Goal: Transaction & Acquisition: Purchase product/service

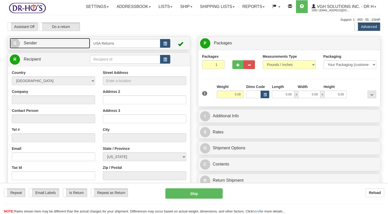
drag, startPoint x: 89, startPoint y: 55, endPoint x: 86, endPoint y: 56, distance: 3.1
click at [89, 48] on link "S Sender" at bounding box center [50, 43] width 80 height 11
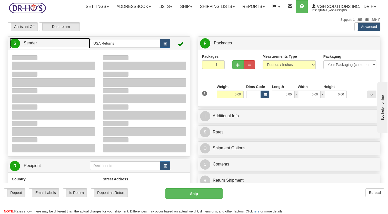
click at [78, 48] on link "S Sender" at bounding box center [50, 43] width 80 height 11
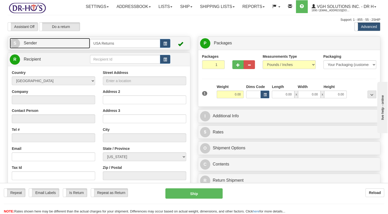
click at [78, 48] on link "S Sender" at bounding box center [50, 43] width 80 height 11
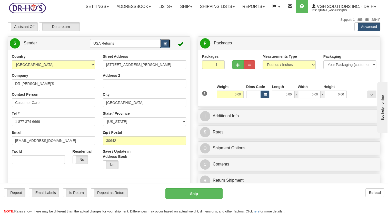
click at [170, 48] on button "button" at bounding box center [165, 43] width 10 height 9
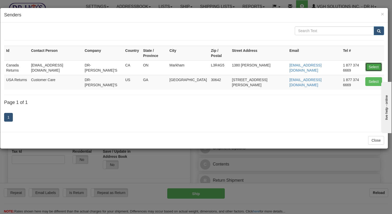
click at [372, 63] on button "Select" at bounding box center [373, 67] width 17 height 9
type input "Canada Returns"
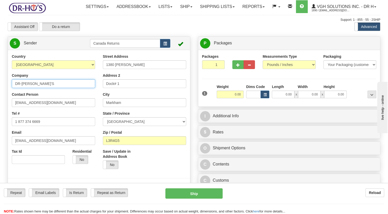
drag, startPoint x: 29, startPoint y: 97, endPoint x: 1, endPoint y: 103, distance: 29.0
click at [0, 103] on html "Training Course Close Toggle navigation Settings Shipping Preferences New Sende…" at bounding box center [194, 107] width 388 height 214
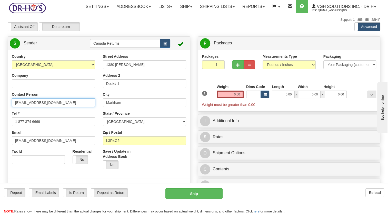
drag, startPoint x: 49, startPoint y: 114, endPoint x: 0, endPoint y: 125, distance: 50.3
click at [0, 125] on html "Training Course Close Toggle navigation Settings Shipping Preferences New Sende…" at bounding box center [194, 107] width 388 height 214
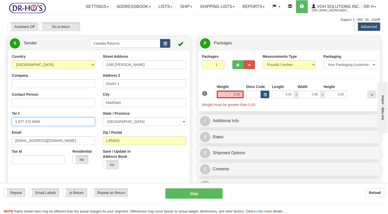
drag, startPoint x: -1, startPoint y: 139, endPoint x: 26, endPoint y: 149, distance: 28.5
click at [0, 146] on html "Training Course Close Toggle navigation Settings Shipping Preferences New Sende…" at bounding box center [194, 107] width 388 height 214
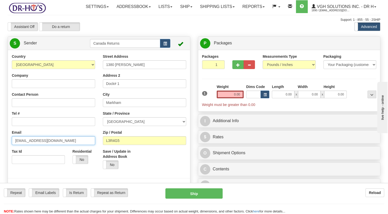
drag, startPoint x: 52, startPoint y: 153, endPoint x: 0, endPoint y: 165, distance: 53.4
click at [0, 165] on html "Training Course Close Toggle navigation Settings Shipping Preferences New Sende…" at bounding box center [194, 107] width 388 height 214
click at [33, 97] on label "Contact Person" at bounding box center [25, 94] width 26 height 5
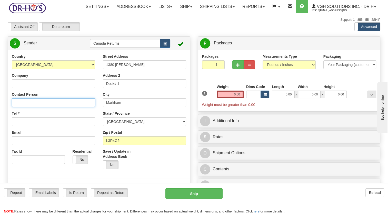
click at [33, 107] on input "Contact Person" at bounding box center [53, 102] width 83 height 9
click at [30, 87] on div "Company" at bounding box center [53, 80] width 83 height 15
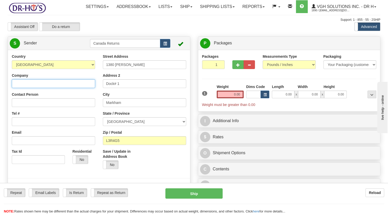
click at [30, 88] on input "Company" at bounding box center [53, 83] width 83 height 9
paste input "[PERSON_NAME]"
type input "[PERSON_NAME]"
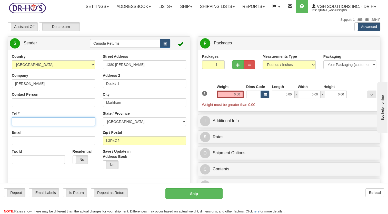
click at [22, 126] on input "Tel #" at bounding box center [53, 121] width 83 height 9
paste input "6133261814"
type input "6133261814"
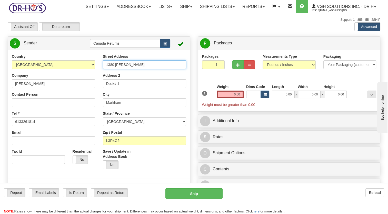
drag, startPoint x: 137, startPoint y: 76, endPoint x: 67, endPoint y: 86, distance: 70.7
click at [69, 86] on div "Country [GEOGRAPHIC_DATA] [GEOGRAPHIC_DATA] [GEOGRAPHIC_DATA] [GEOGRAPHIC_DATA]…" at bounding box center [99, 125] width 182 height 142
paste input "[STREET_ADDRESS]"
type input "[STREET_ADDRESS]"
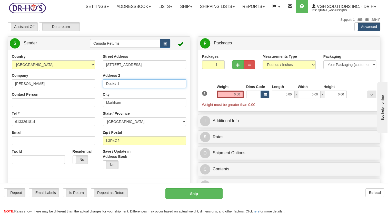
drag, startPoint x: 126, startPoint y: 93, endPoint x: 83, endPoint y: 98, distance: 43.3
click at [83, 98] on div "Country [GEOGRAPHIC_DATA] [GEOGRAPHIC_DATA] [GEOGRAPHIC_DATA] [GEOGRAPHIC_DATA]…" at bounding box center [99, 125] width 182 height 142
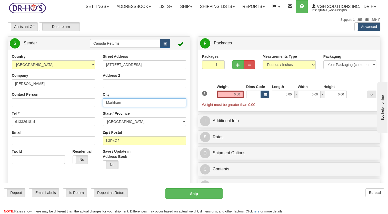
drag, startPoint x: 121, startPoint y: 114, endPoint x: 76, endPoint y: 118, distance: 45.3
click at [76, 118] on div "Country [GEOGRAPHIC_DATA] [GEOGRAPHIC_DATA] [GEOGRAPHIC_DATA] [GEOGRAPHIC_DATA]…" at bounding box center [99, 125] width 182 height 142
paste input "Perth,"
type input "[GEOGRAPHIC_DATA]"
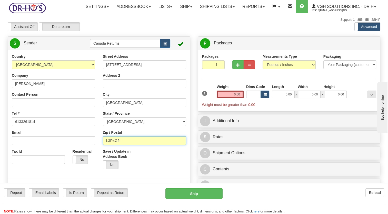
drag, startPoint x: 111, startPoint y: 151, endPoint x: 117, endPoint y: 153, distance: 6.4
click at [98, 151] on div "Country [GEOGRAPHIC_DATA] [GEOGRAPHIC_DATA] [GEOGRAPHIC_DATA] [GEOGRAPHIC_DATA]…" at bounding box center [99, 125] width 182 height 142
paste input "K7H3L8"
type input "K7H3L8"
click at [145, 173] on div "Save / Update in Address Book Yes No" at bounding box center [144, 161] width 91 height 24
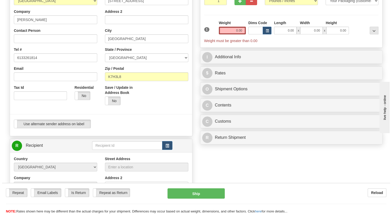
scroll to position [128, 0]
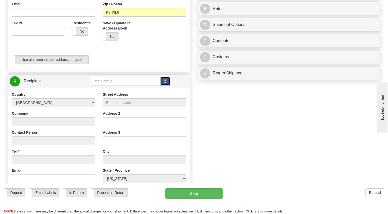
click at [163, 85] on button "button" at bounding box center [165, 81] width 10 height 9
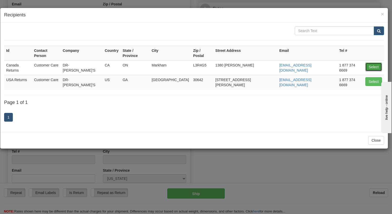
click at [372, 63] on button "Select" at bounding box center [373, 67] width 17 height 9
type input "Canada Returns"
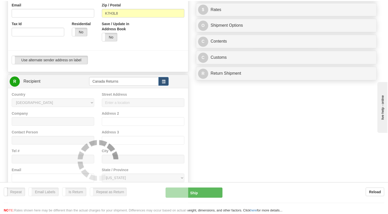
scroll to position [0, 0]
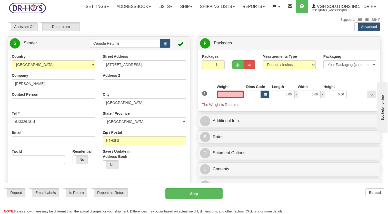
type input "0.00"
click at [213, 88] on div "Packages 1 1 Measurements Type" at bounding box center [289, 81] width 174 height 54
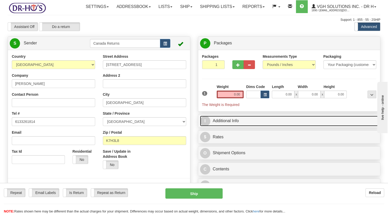
drag, startPoint x: 216, startPoint y: 131, endPoint x: 213, endPoint y: 128, distance: 3.6
click at [216, 126] on link "I Additional Info" at bounding box center [289, 121] width 178 height 11
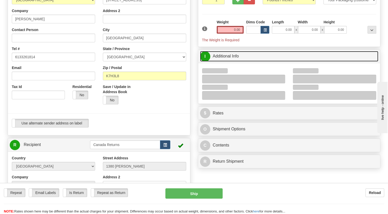
scroll to position [77, 0]
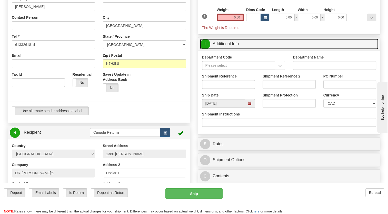
click at [248, 105] on span at bounding box center [250, 103] width 4 height 4
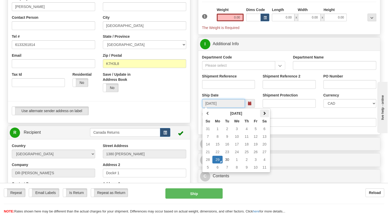
click at [265, 117] on th at bounding box center [264, 113] width 9 height 8
click at [217, 148] on td "13" at bounding box center [217, 144] width 10 height 8
type input "10/13/2025"
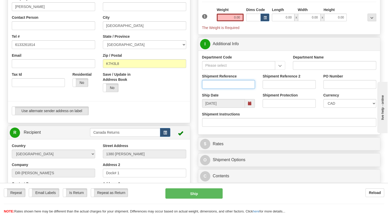
click at [221, 89] on input "Shipment Reference" at bounding box center [228, 84] width 53 height 9
paste input "1141532"
type input "1141532"
drag, startPoint x: 227, startPoint y: 29, endPoint x: 215, endPoint y: 23, distance: 14.0
click at [227, 21] on input "0.00" at bounding box center [230, 18] width 27 height 8
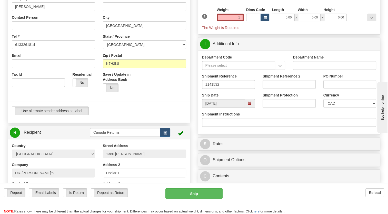
type input "1.00"
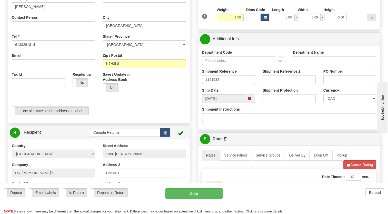
click at [215, 19] on div "1" at bounding box center [208, 13] width 15 height 12
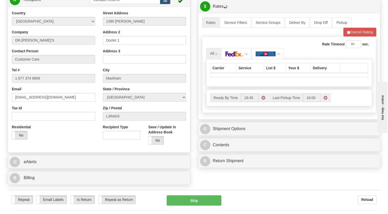
scroll to position [205, 0]
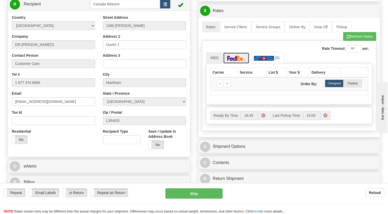
click at [239, 61] on img at bounding box center [236, 58] width 18 height 5
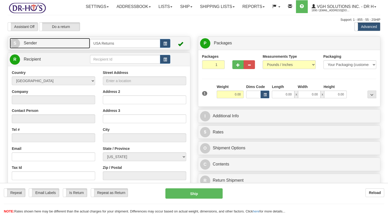
click at [71, 48] on link "S Sender" at bounding box center [50, 43] width 80 height 11
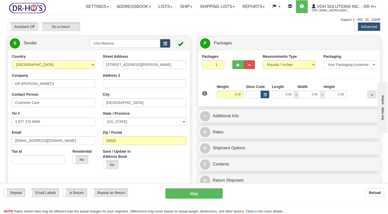
click at [165, 45] on span "button" at bounding box center [165, 43] width 4 height 3
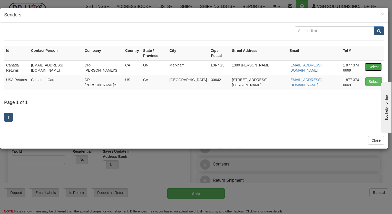
click at [368, 63] on button "Select" at bounding box center [373, 67] width 17 height 9
type input "Canada Returns"
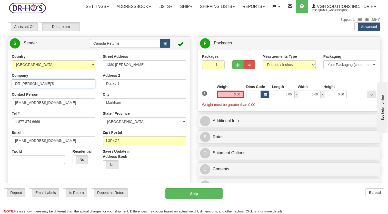
drag, startPoint x: 39, startPoint y: 97, endPoint x: 0, endPoint y: 98, distance: 39.2
click at [0, 97] on html "Training Course Close Toggle navigation Settings Shipping Preferences New Sende…" at bounding box center [194, 107] width 388 height 214
paste input "[PERSON_NAME]"
type input "[PERSON_NAME]"
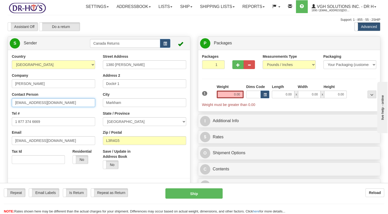
drag, startPoint x: 54, startPoint y: 113, endPoint x: 30, endPoint y: 122, distance: 25.7
click at [0, 115] on html "Training Course Close Toggle navigation Settings Shipping Preferences New Sende…" at bounding box center [194, 107] width 388 height 214
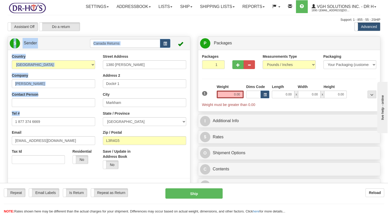
drag, startPoint x: 50, startPoint y: 127, endPoint x: 0, endPoint y: 134, distance: 50.7
click at [0, 133] on html "Training Course Close Toggle navigation Settings Shipping Preferences New Sende…" at bounding box center [194, 107] width 388 height 214
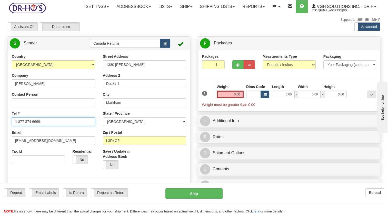
click at [56, 126] on input "1 877 374 6669" at bounding box center [53, 121] width 83 height 9
click at [0, 134] on html "Training Course Close Toggle navigation Settings Shipping Preferences New Sende…" at bounding box center [194, 107] width 388 height 214
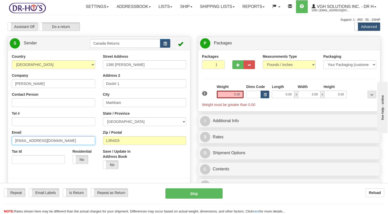
drag, startPoint x: -1, startPoint y: 154, endPoint x: 5, endPoint y: 158, distance: 7.4
click at [0, 155] on html "Training Course Close Toggle navigation Settings Shipping Preferences New Sende…" at bounding box center [194, 107] width 388 height 214
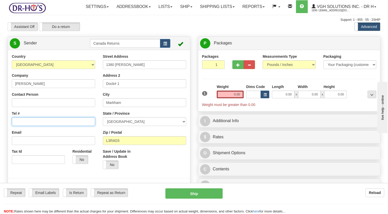
click at [34, 126] on input "Tel #" at bounding box center [53, 121] width 83 height 9
paste input "6133261814"
type input "6133261814"
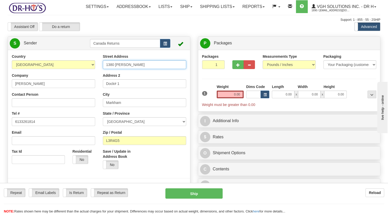
drag, startPoint x: 137, startPoint y: 76, endPoint x: 53, endPoint y: 85, distance: 84.6
click at [53, 85] on div "Country [GEOGRAPHIC_DATA] [GEOGRAPHIC_DATA] [GEOGRAPHIC_DATA] [GEOGRAPHIC_DATA]…" at bounding box center [99, 125] width 182 height 142
paste input "[STREET_ADDRESS]"
click at [129, 69] on input "[STREET_ADDRESS]" at bounding box center [144, 64] width 83 height 9
click at [137, 69] on input "[STREET_ADDRESS]" at bounding box center [144, 64] width 83 height 9
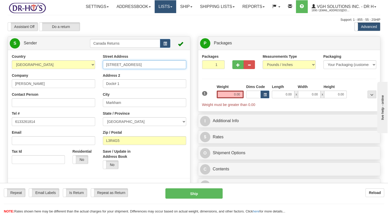
type input "[STREET_ADDRESS]"
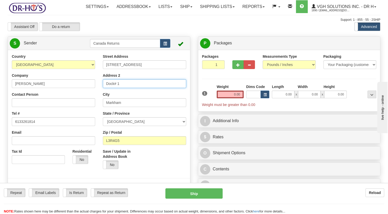
drag, startPoint x: 101, startPoint y: 98, endPoint x: 52, endPoint y: 109, distance: 49.6
click at [48, 108] on div "Country [GEOGRAPHIC_DATA] [GEOGRAPHIC_DATA] [GEOGRAPHIC_DATA] [GEOGRAPHIC_DATA]…" at bounding box center [99, 125] width 182 height 142
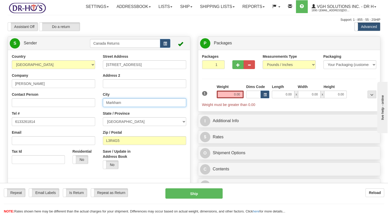
drag, startPoint x: 128, startPoint y: 114, endPoint x: 79, endPoint y: 117, distance: 49.4
click at [79, 117] on div "Country [GEOGRAPHIC_DATA] [GEOGRAPHIC_DATA] [GEOGRAPHIC_DATA] [GEOGRAPHIC_DATA]…" at bounding box center [99, 125] width 182 height 142
paste input "[GEOGRAPHIC_DATA]"
type input "[GEOGRAPHIC_DATA]"
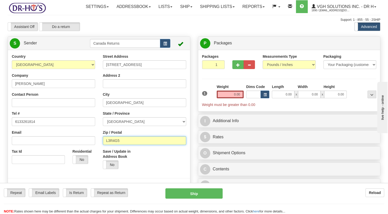
click at [92, 154] on div "Country [GEOGRAPHIC_DATA] [GEOGRAPHIC_DATA] [GEOGRAPHIC_DATA] [GEOGRAPHIC_DATA]…" at bounding box center [99, 125] width 182 height 142
paste input "K7H3L8"
type input "K7H3L8"
drag, startPoint x: 142, startPoint y: 166, endPoint x: 140, endPoint y: 159, distance: 7.1
click at [142, 166] on div "Save / Update in Address Book Yes No" at bounding box center [121, 161] width 45 height 24
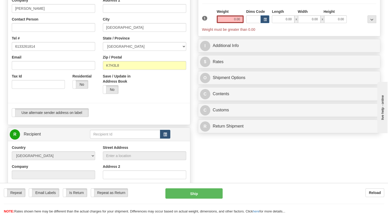
scroll to position [77, 0]
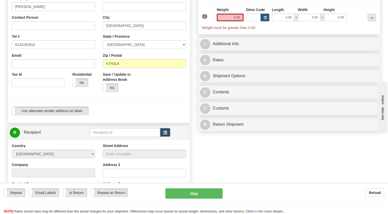
click at [165, 134] on span "button" at bounding box center [165, 132] width 4 height 3
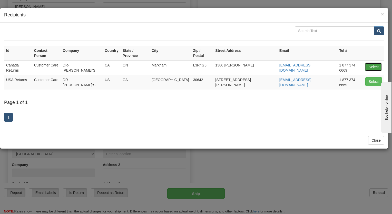
drag, startPoint x: 373, startPoint y: 62, endPoint x: 323, endPoint y: 66, distance: 49.9
click at [373, 63] on button "Select" at bounding box center [373, 67] width 17 height 9
type input "Canada Returns"
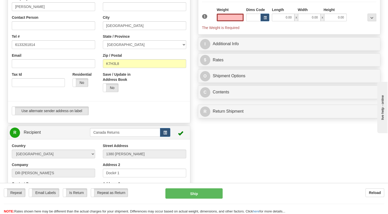
type input "0.00"
click at [161, 115] on div "Use alternate sender address on label Use alternate sender address on label" at bounding box center [99, 110] width 174 height 9
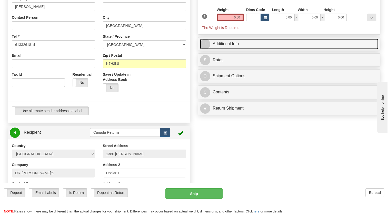
click at [210, 49] on link "I Additional Info" at bounding box center [289, 44] width 178 height 11
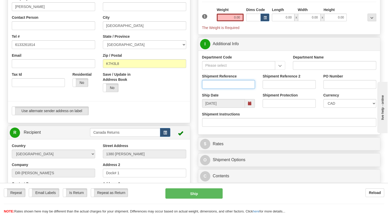
click at [218, 89] on input "Shipment Reference" at bounding box center [228, 84] width 53 height 9
click at [220, 89] on input "Shipment Reference" at bounding box center [228, 84] width 53 height 9
paste input "1141532"
type input "1141532"
drag, startPoint x: 193, startPoint y: 106, endPoint x: 230, endPoint y: 116, distance: 38.1
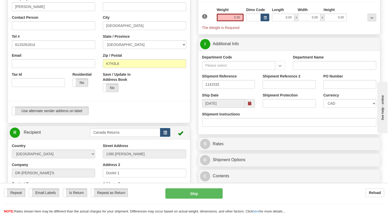
click at [193, 106] on div at bounding box center [99, 41] width 190 height 129
click at [251, 105] on span at bounding box center [250, 103] width 4 height 4
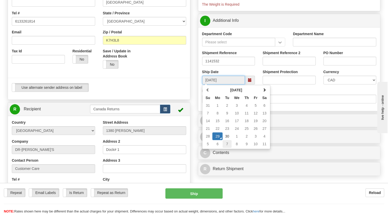
scroll to position [103, 0]
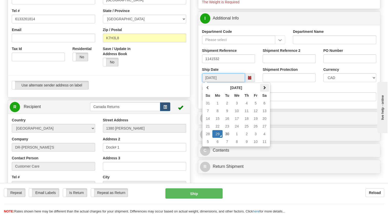
click at [264, 89] on span at bounding box center [264, 88] width 4 height 4
click at [219, 115] on td "6" at bounding box center [217, 111] width 10 height 8
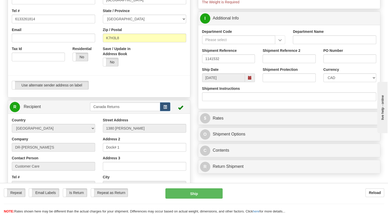
click at [171, 81] on div at bounding box center [99, 75] width 190 height 11
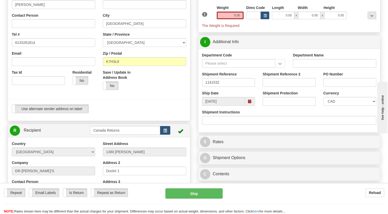
scroll to position [77, 0]
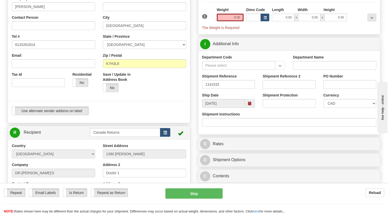
click at [249, 105] on span at bounding box center [250, 103] width 4 height 4
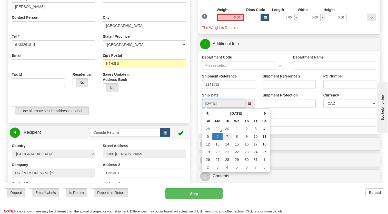
click at [227, 140] on td "7" at bounding box center [226, 136] width 9 height 8
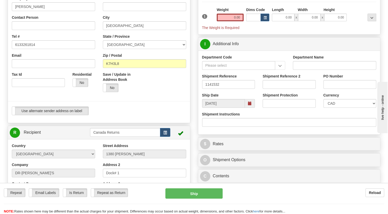
type input "[DATE]"
click at [181, 106] on div at bounding box center [99, 101] width 190 height 11
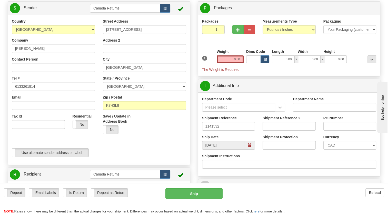
scroll to position [26, 0]
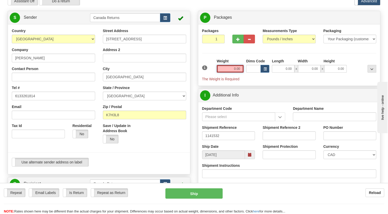
click at [228, 73] on input "0.00" at bounding box center [230, 69] width 27 height 8
type input "1.00"
click at [209, 69] on div "Packages 1 1 Measurements Type" at bounding box center [289, 55] width 174 height 54
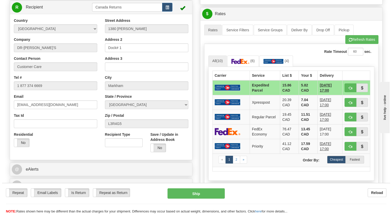
scroll to position [231, 0]
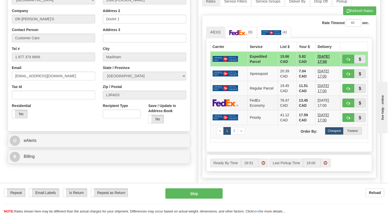
click at [234, 106] on img at bounding box center [225, 102] width 26 height 7
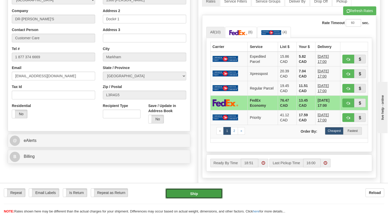
click at [188, 191] on button "Ship" at bounding box center [193, 193] width 57 height 10
type input "20"
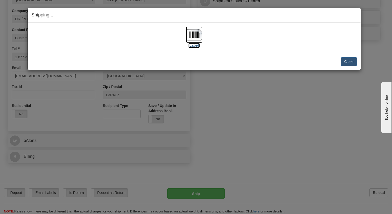
click at [196, 35] on img at bounding box center [194, 34] width 16 height 16
